Goal: Information Seeking & Learning: Learn about a topic

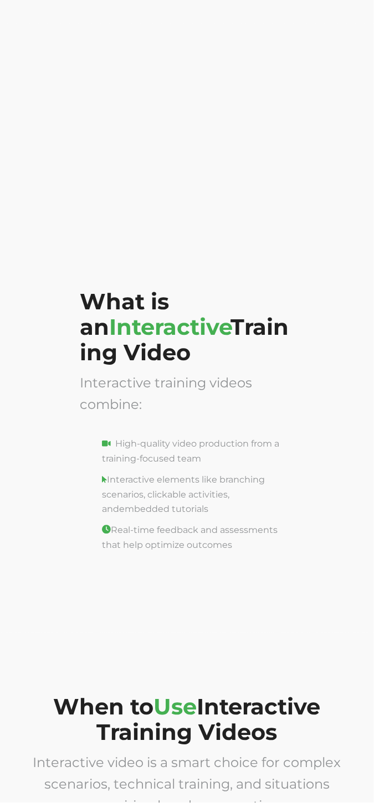
scroll to position [2044, 0]
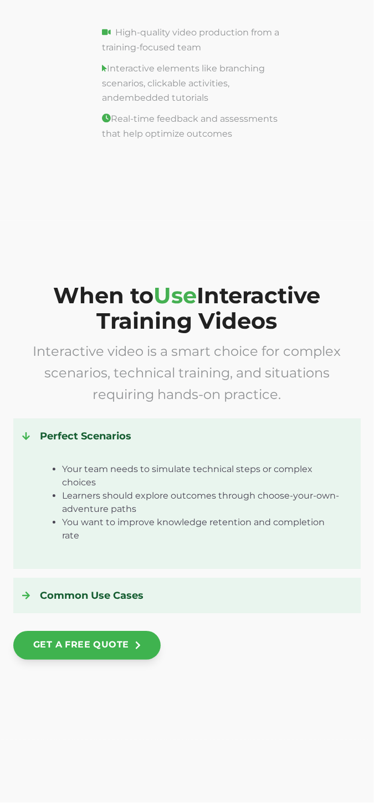
click at [34, 587] on div at bounding box center [31, 596] width 18 height 18
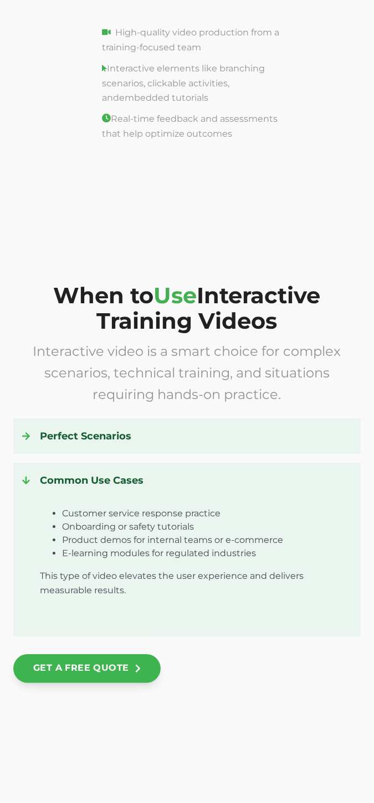
click at [29, 476] on icon at bounding box center [26, 480] width 8 height 9
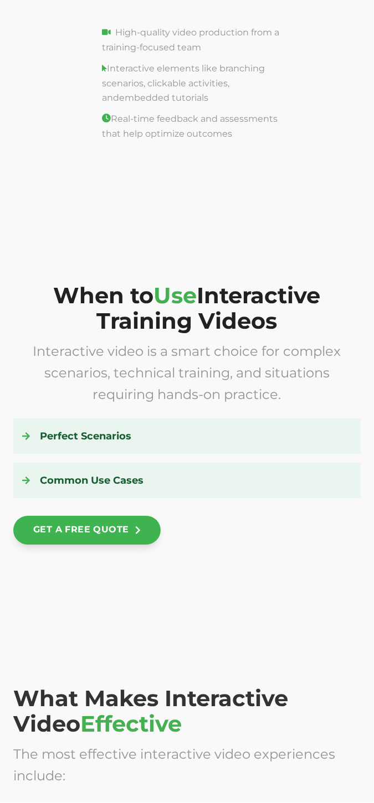
click at [22, 436] on div at bounding box center [31, 436] width 18 height 18
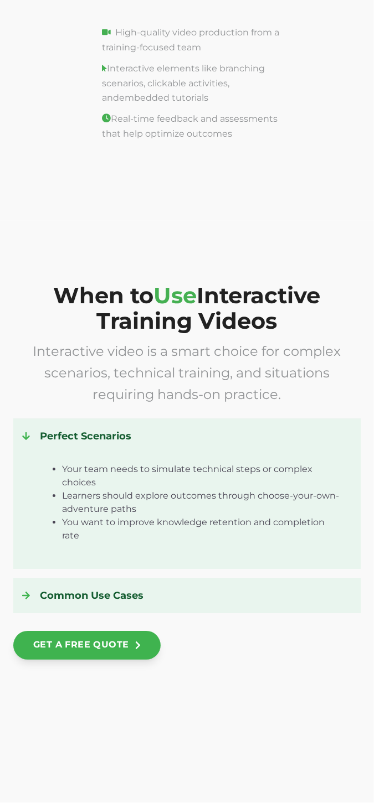
click at [32, 587] on div at bounding box center [31, 596] width 18 height 18
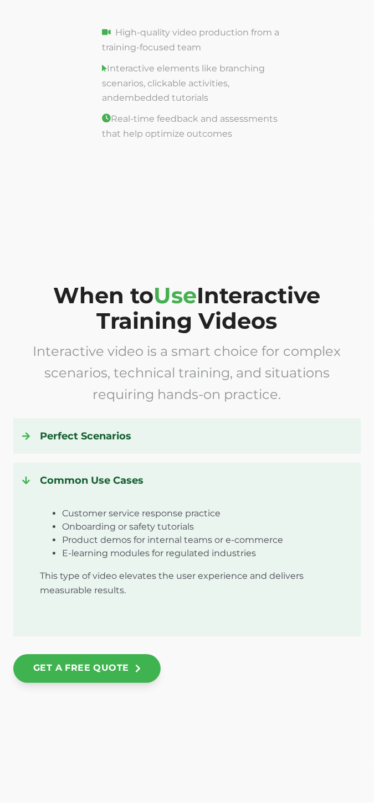
click at [32, 476] on div at bounding box center [31, 480] width 18 height 18
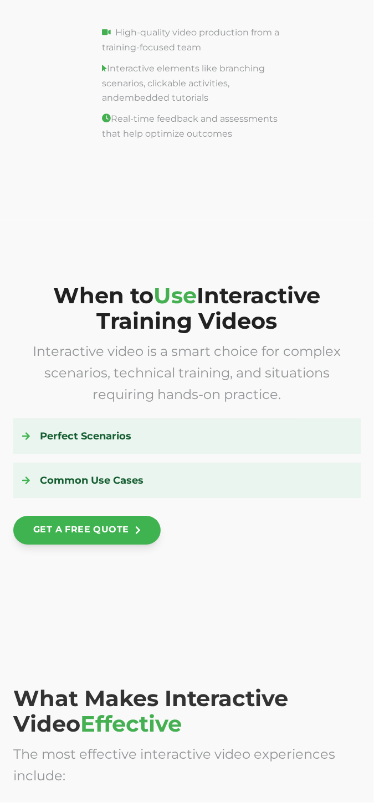
click at [22, 432] on icon at bounding box center [26, 436] width 8 height 9
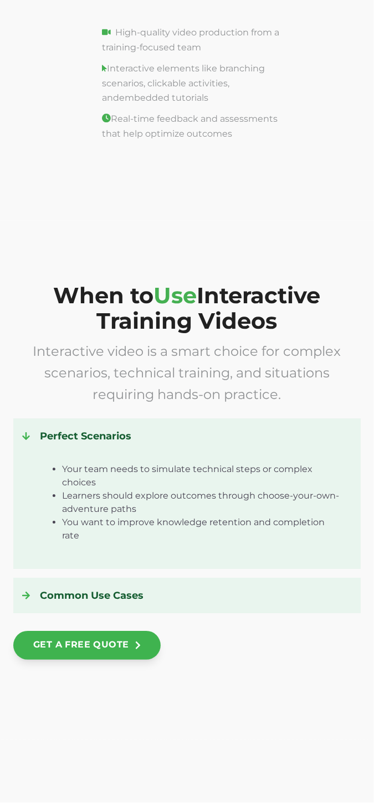
click at [24, 432] on icon at bounding box center [26, 436] width 8 height 9
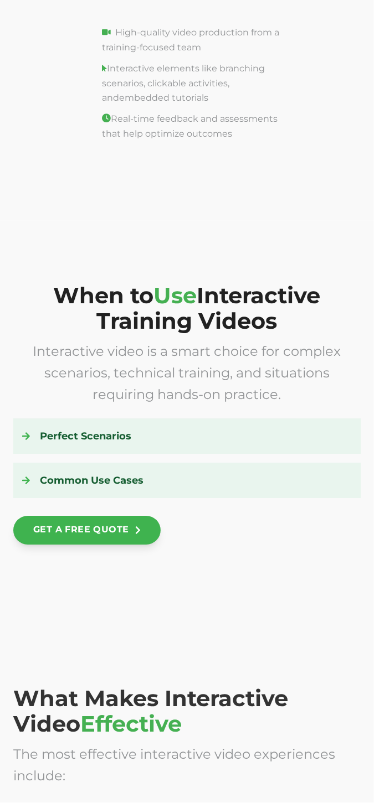
click at [30, 482] on div at bounding box center [31, 480] width 18 height 18
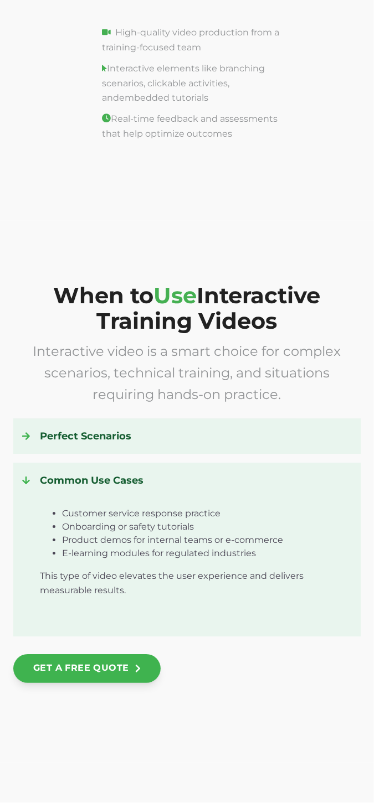
click at [26, 433] on icon at bounding box center [26, 436] width 8 height 8
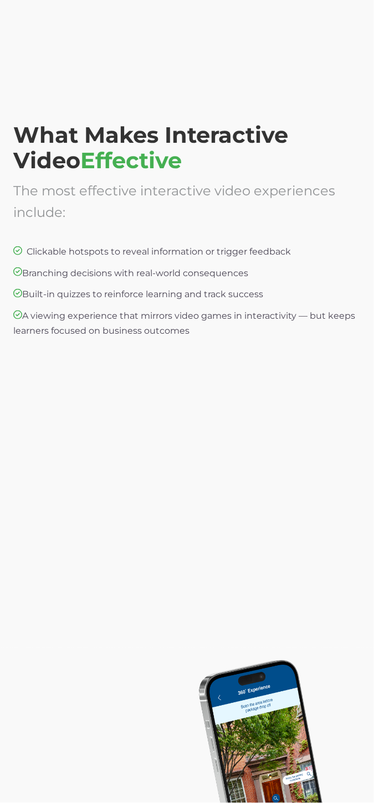
scroll to position [3151, 0]
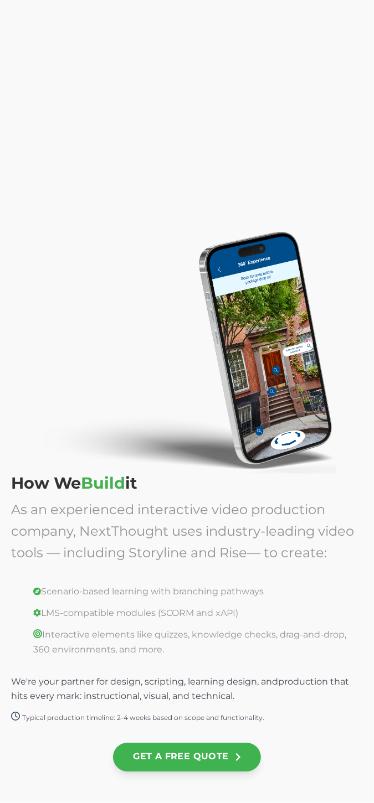
click at [186, 417] on img at bounding box center [173, 351] width 325 height 246
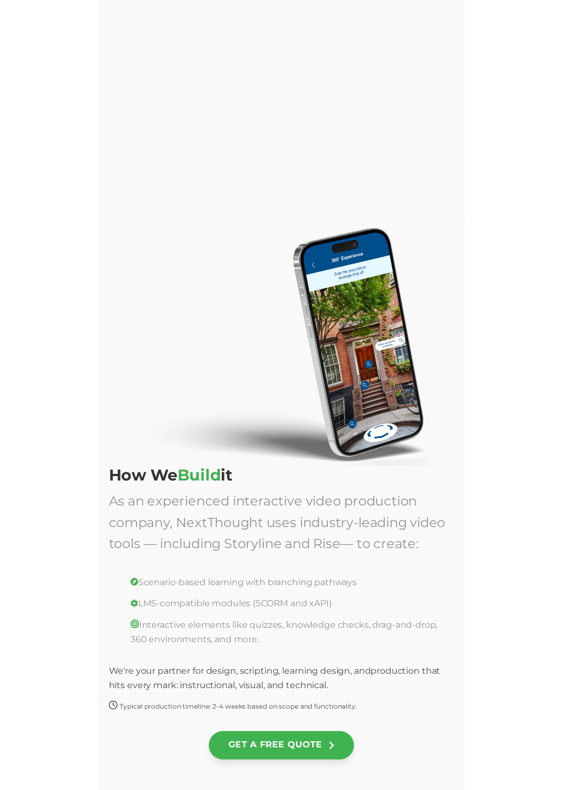
scroll to position [3522, 0]
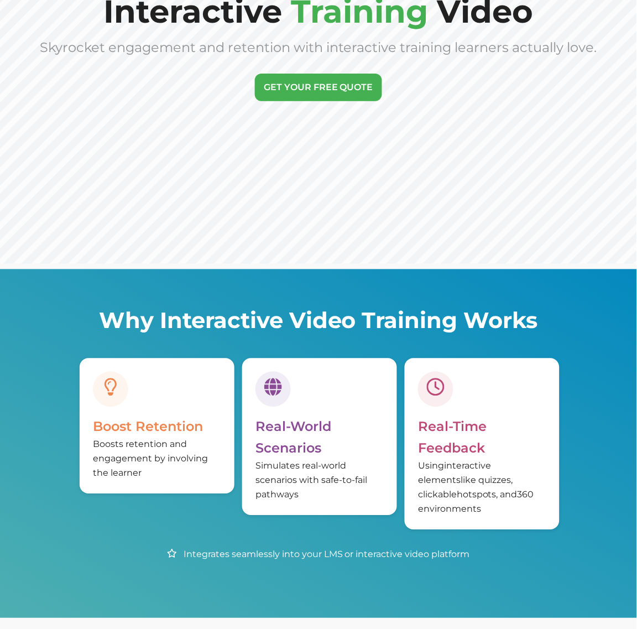
click at [234, 556] on div "Why Interactive Video Training Works Boost Retention Boosts retention and engag…" at bounding box center [318, 443] width 637 height 349
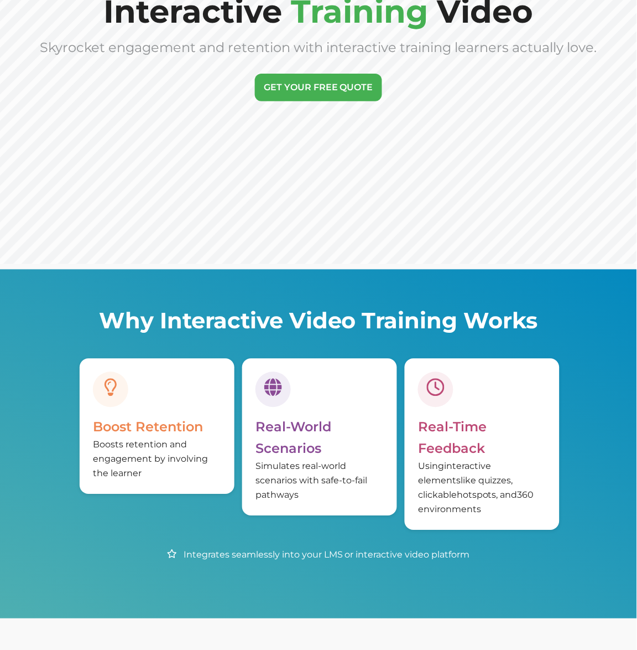
click at [178, 401] on div "Boost Retention Boosts retention and engagement by involving the learner" at bounding box center [157, 427] width 155 height 136
click at [108, 379] on icon at bounding box center [110, 387] width 13 height 18
click at [459, 408] on div "Real-Time Feedback Using interactive elements like quizzes, clickable hotspots,…" at bounding box center [482, 445] width 155 height 172
drag, startPoint x: 266, startPoint y: 422, endPoint x: 257, endPoint y: 429, distance: 12.2
click at [266, 422] on span "Real-World Scenarios" at bounding box center [294, 438] width 76 height 38
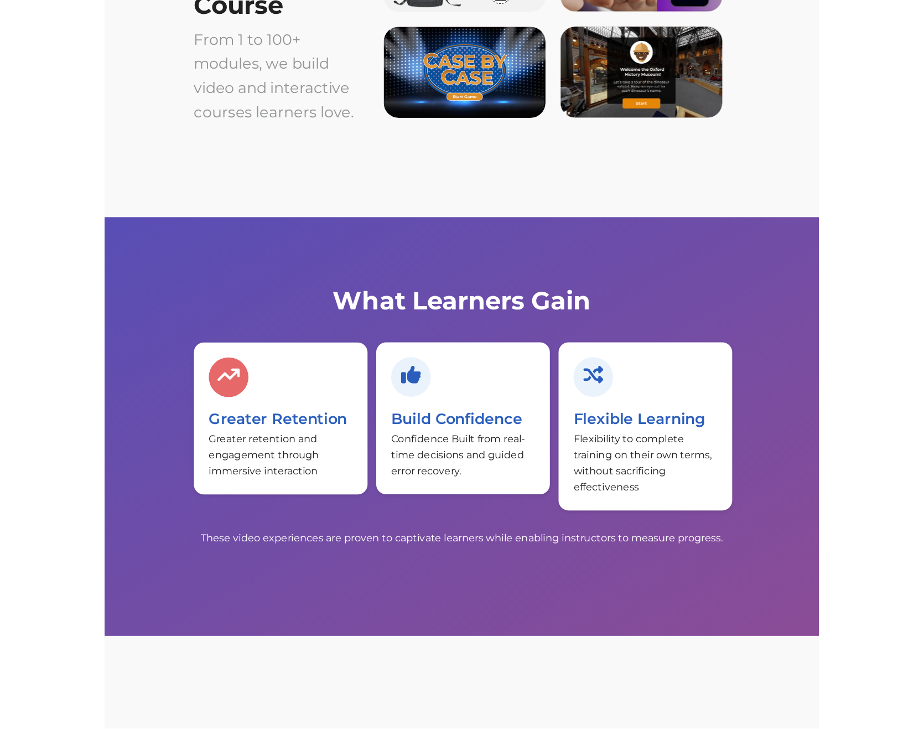
scroll to position [2649, 0]
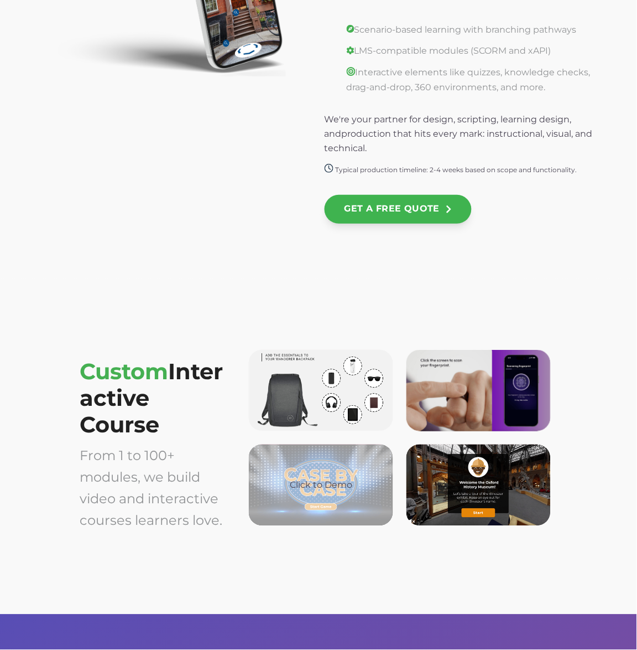
click at [377, 477] on div "Click to Demo" at bounding box center [321, 484] width 144 height 81
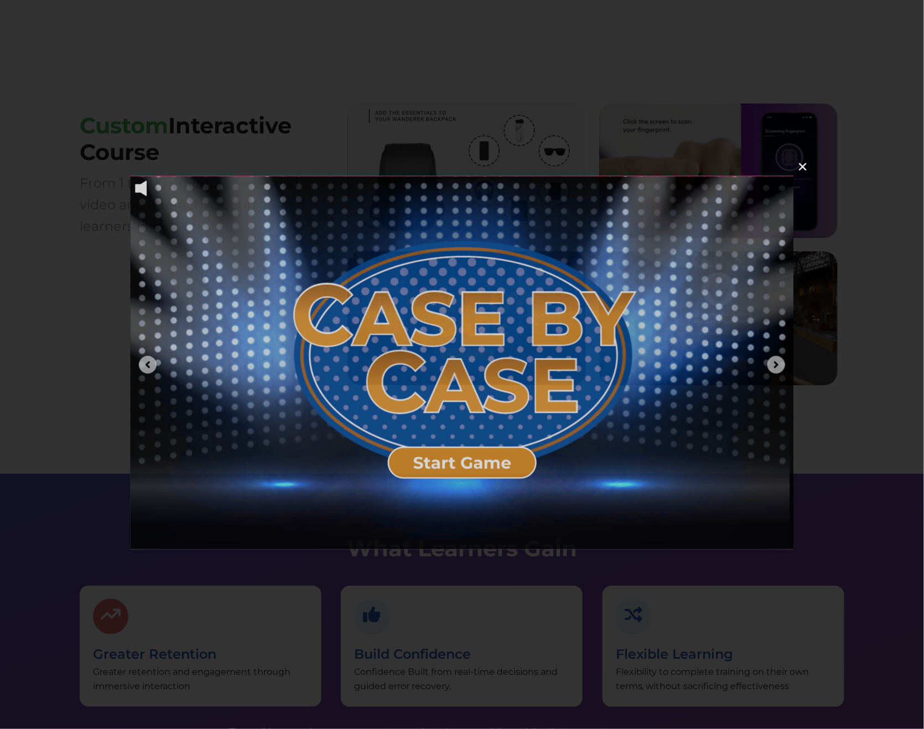
click at [367, 277] on img at bounding box center [462, 362] width 664 height 374
